Goal: Transaction & Acquisition: Purchase product/service

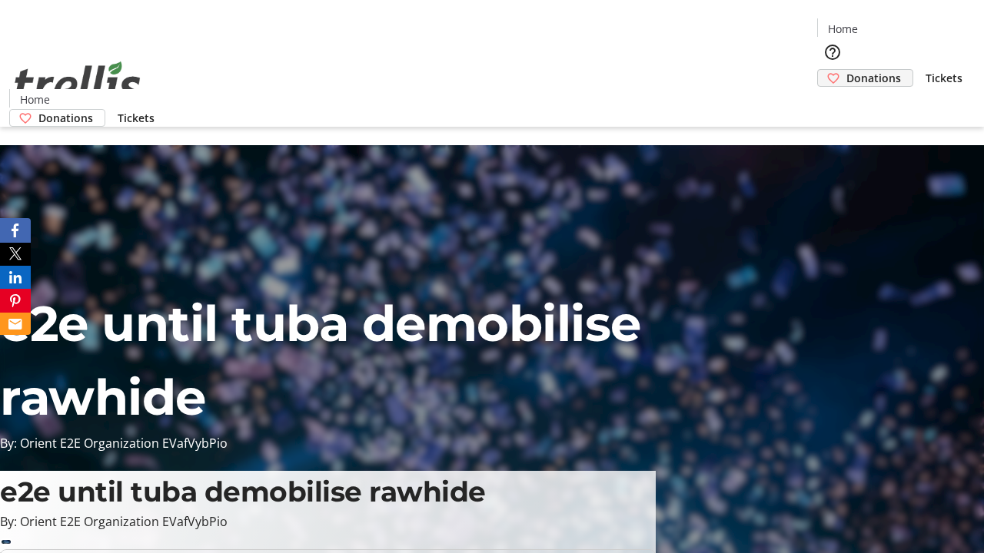
click at [846, 70] on span "Donations" at bounding box center [873, 78] width 55 height 16
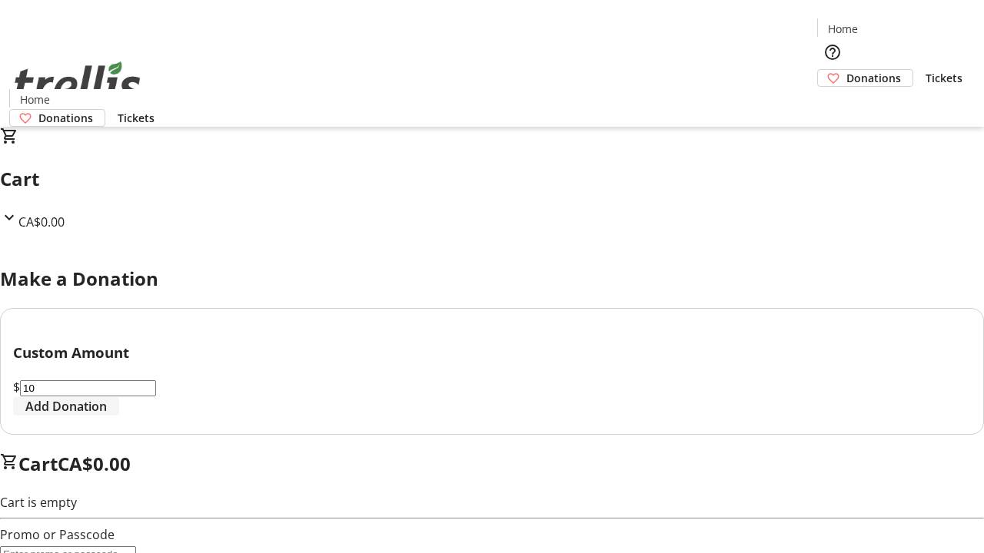
click at [107, 416] on span "Add Donation" at bounding box center [65, 406] width 81 height 18
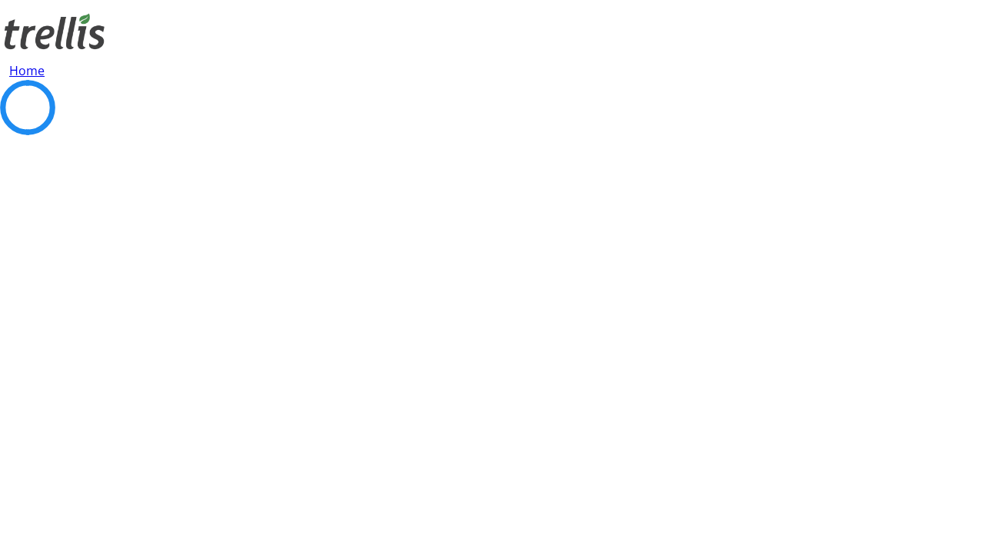
select select "CA"
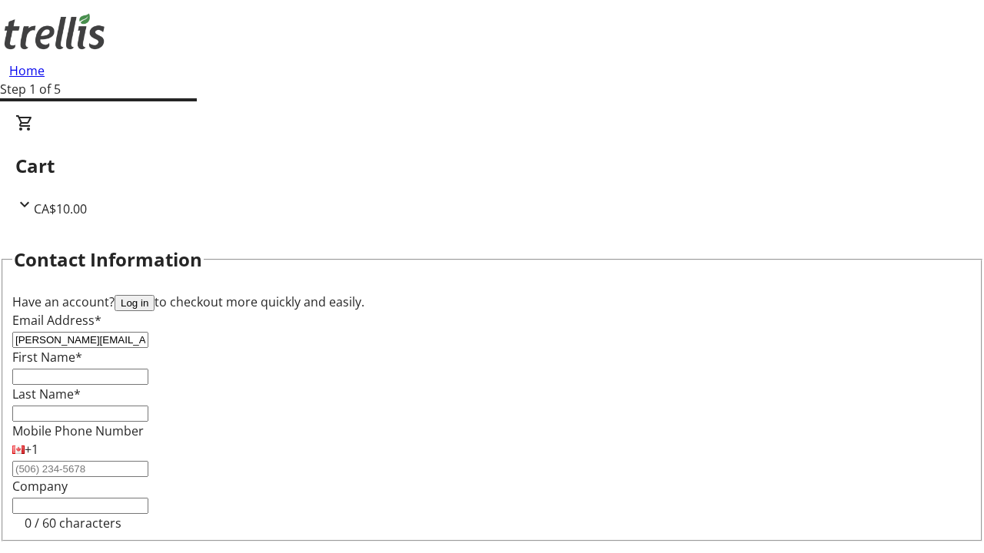
type input "[PERSON_NAME][EMAIL_ADDRESS][DOMAIN_NAME]"
type input "[PERSON_NAME]"
type input "Hyatt"
type input "[STREET_ADDRESS][PERSON_NAME]"
type input "Kelowna"
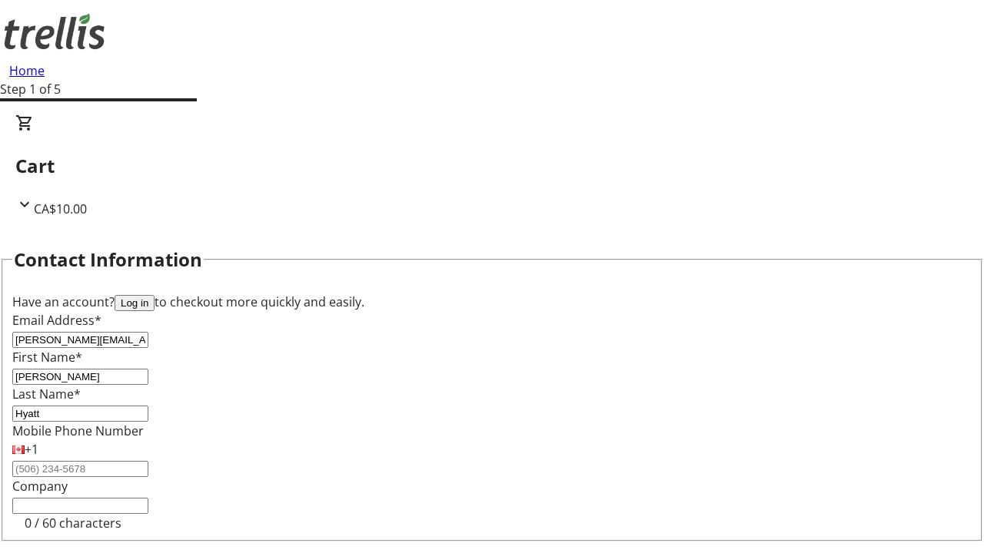
select select "BC"
type input "Kelowna"
type input "V1Y 0C2"
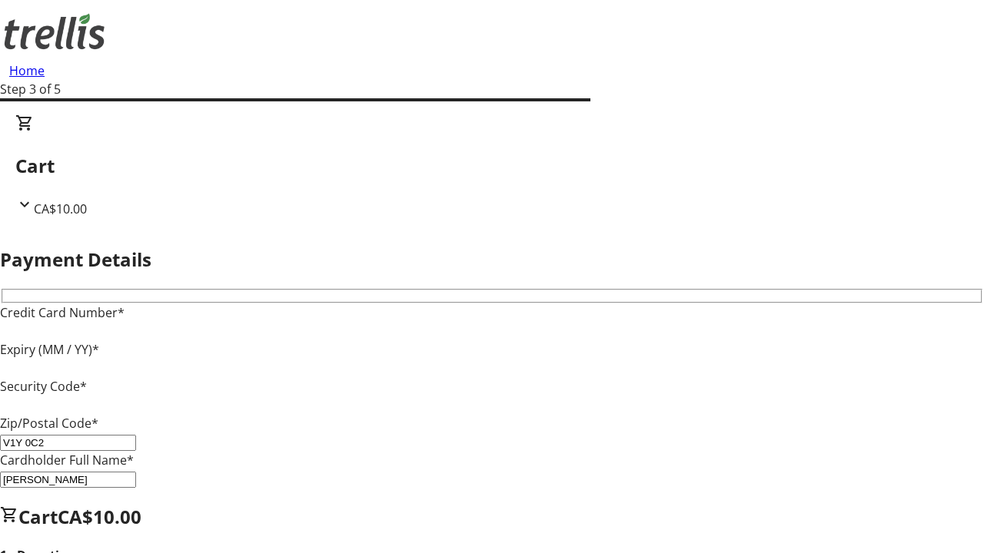
type input "V1Y 0C2"
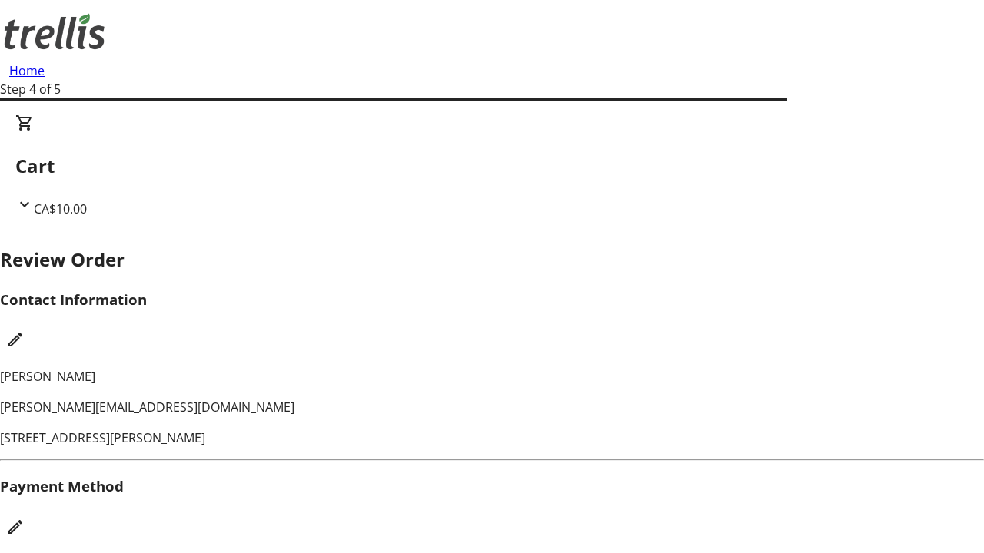
checkbox input "false"
